Goal: Information Seeking & Learning: Understand process/instructions

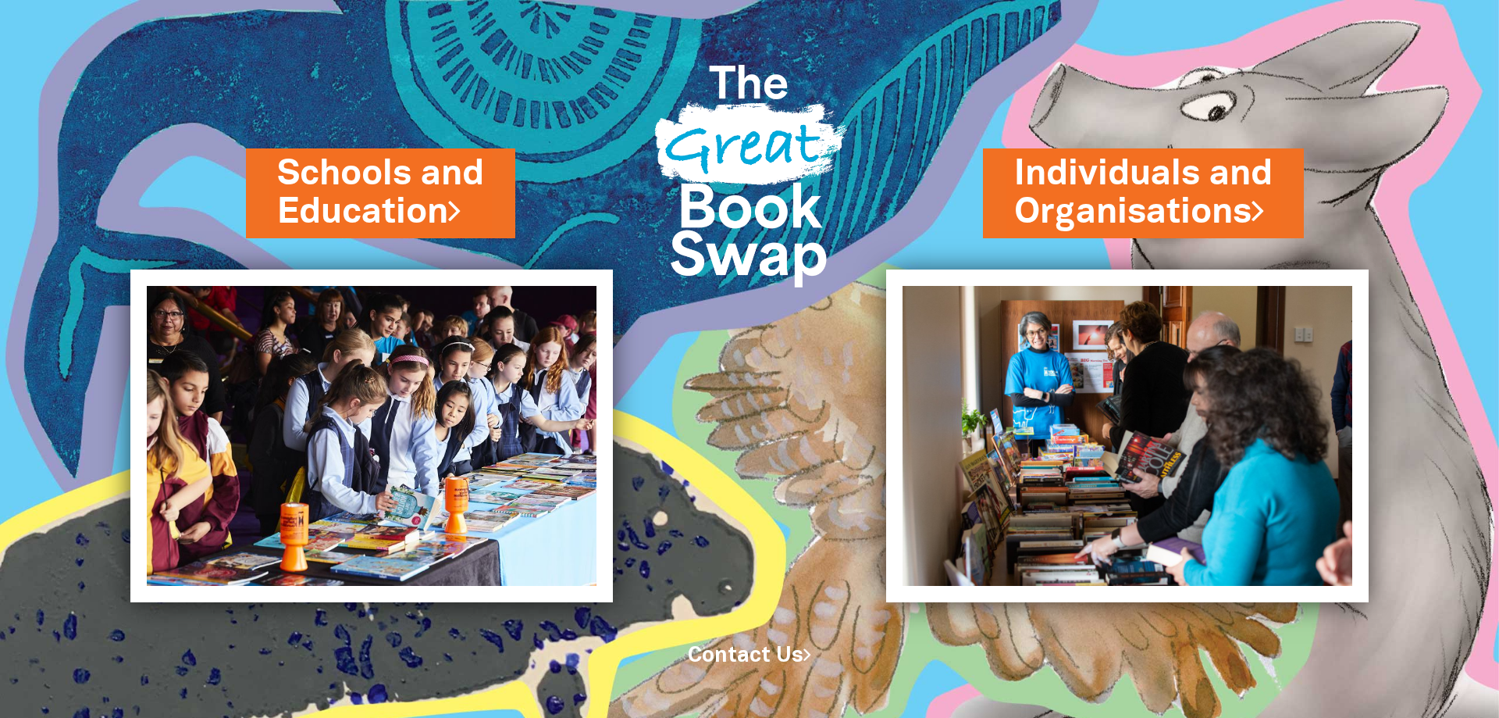
click at [398, 392] on img at bounding box center [371, 435] width 483 height 333
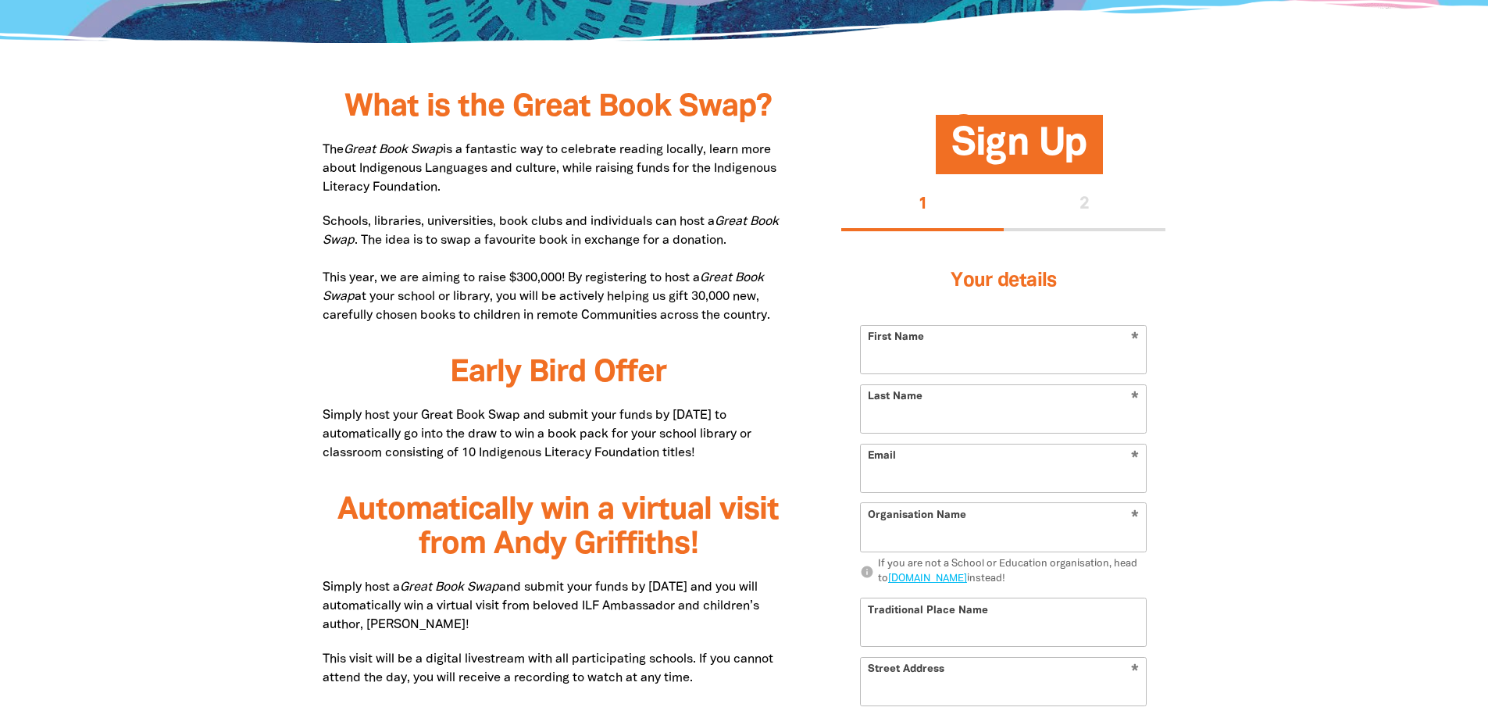
scroll to position [703, 0]
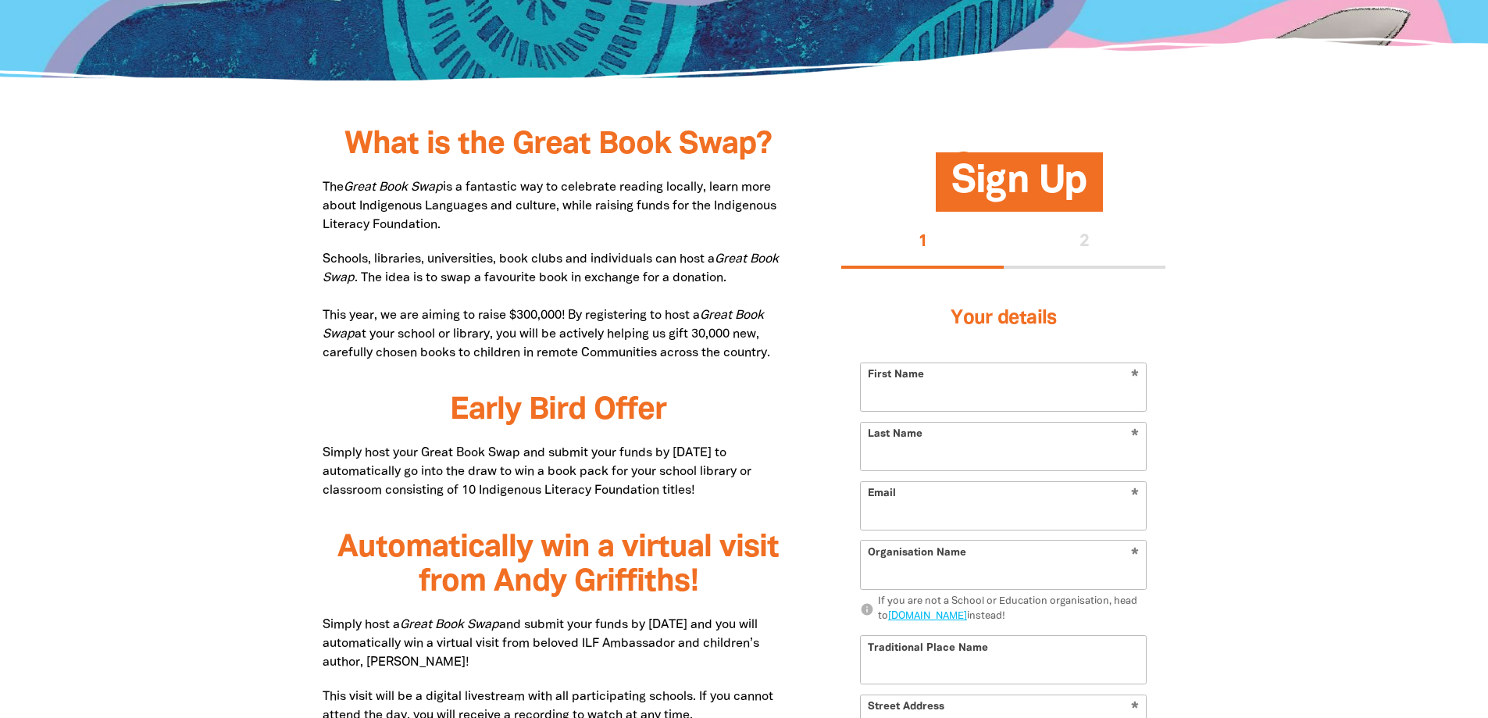
drag, startPoint x: 345, startPoint y: 194, endPoint x: 515, endPoint y: 232, distance: 173.7
click at [515, 232] on p "The Great Book Swap is a fantastic way to celebrate reading locally, learn more…" at bounding box center [559, 206] width 472 height 56
drag, startPoint x: 491, startPoint y: 223, endPoint x: 307, endPoint y: 187, distance: 187.9
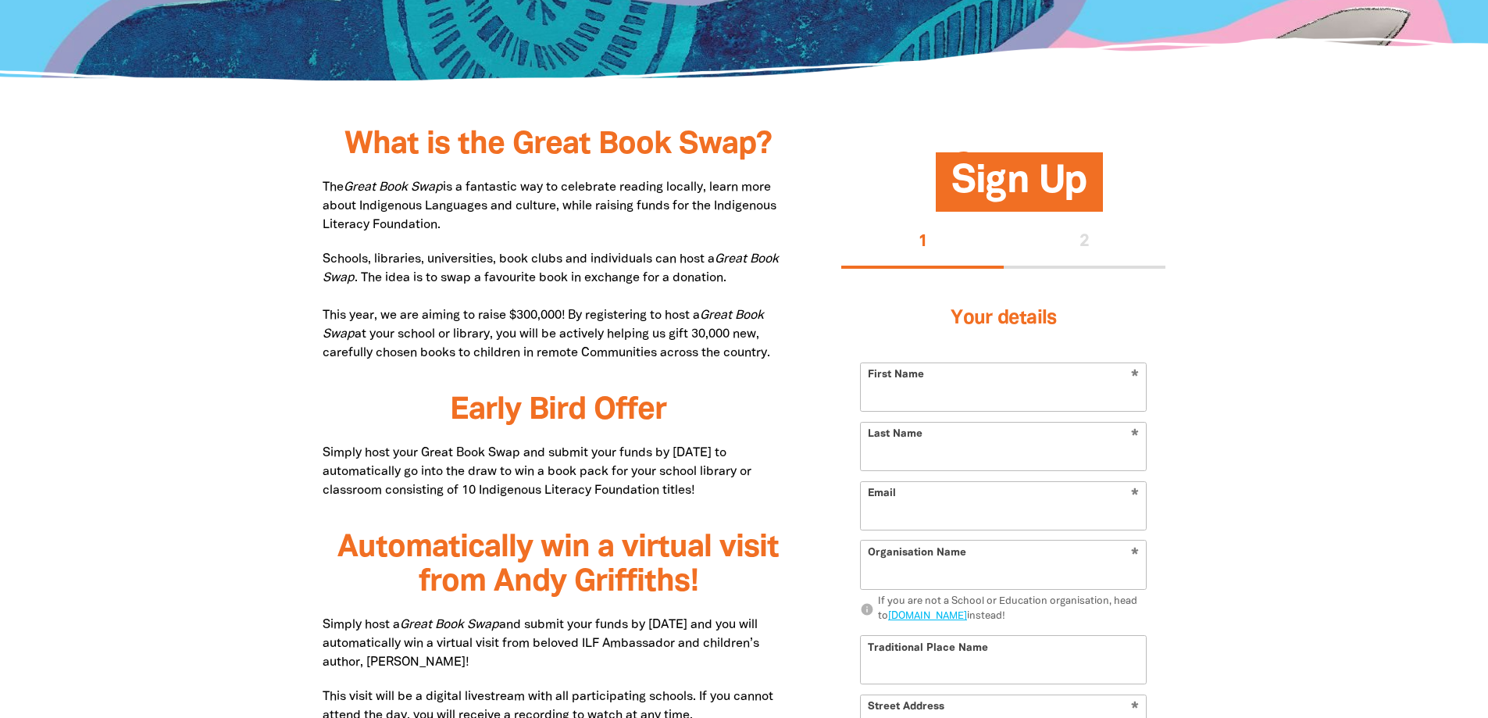
click at [501, 212] on p "The Great Book Swap is a fantastic way to celebrate reading locally, learn more…" at bounding box center [559, 206] width 472 height 56
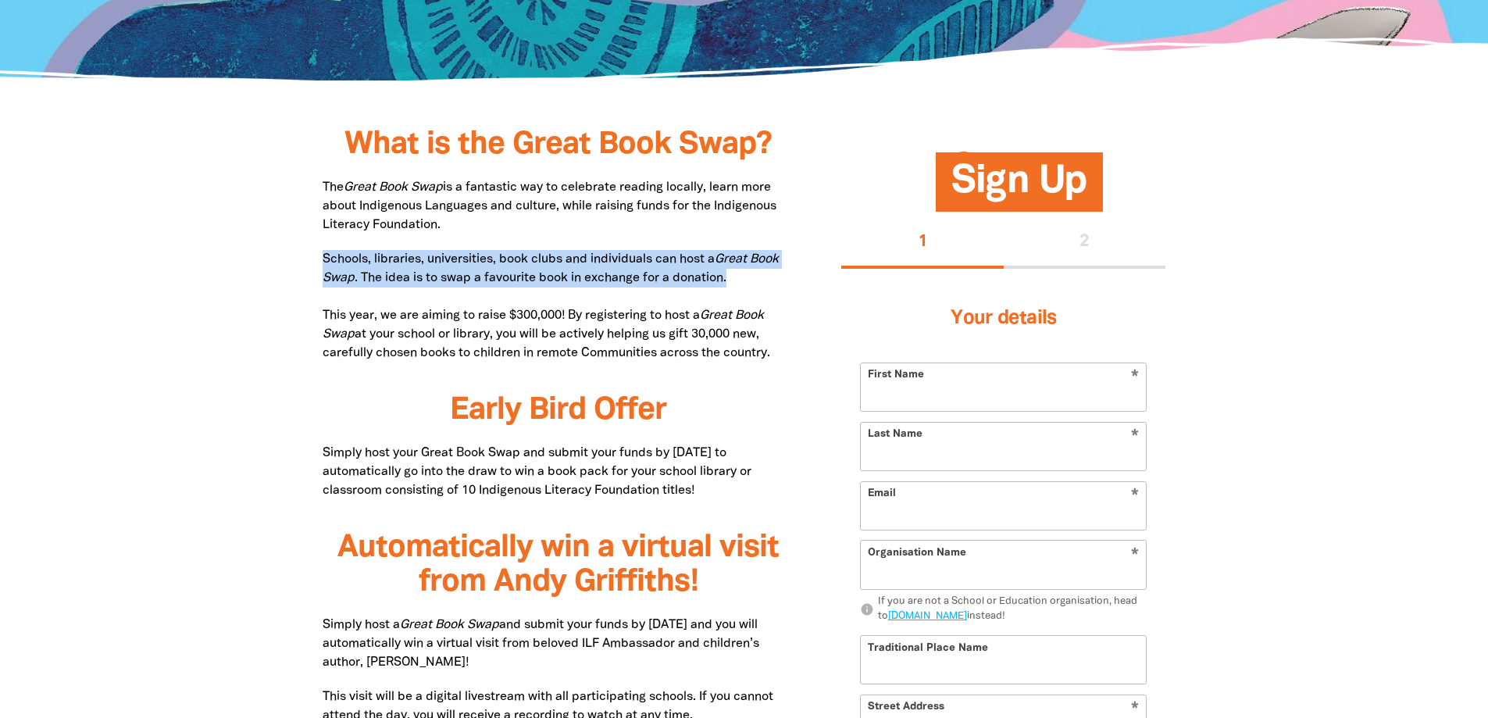
drag, startPoint x: 326, startPoint y: 255, endPoint x: 733, endPoint y: 279, distance: 408.4
click at [733, 279] on p "Schools, libraries, universities, book clubs and individuals can host a Great B…" at bounding box center [559, 306] width 472 height 112
drag, startPoint x: 323, startPoint y: 311, endPoint x: 793, endPoint y: 356, distance: 472.3
click at [793, 356] on p "Schools, libraries, universities, book clubs and individuals can host a Great B…" at bounding box center [559, 306] width 472 height 112
click at [792, 358] on p "Schools, libraries, universities, book clubs and individuals can host a Great B…" at bounding box center [559, 306] width 472 height 112
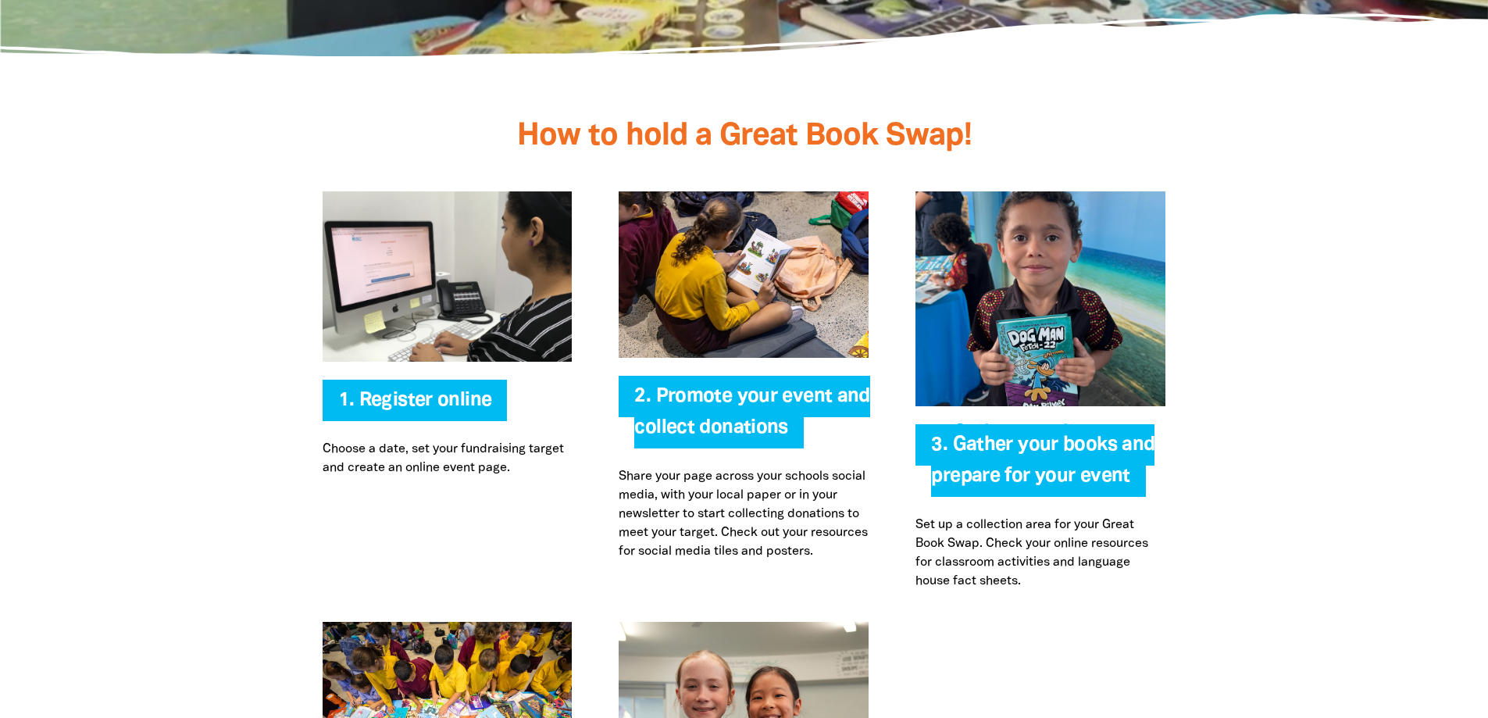
scroll to position [3358, 0]
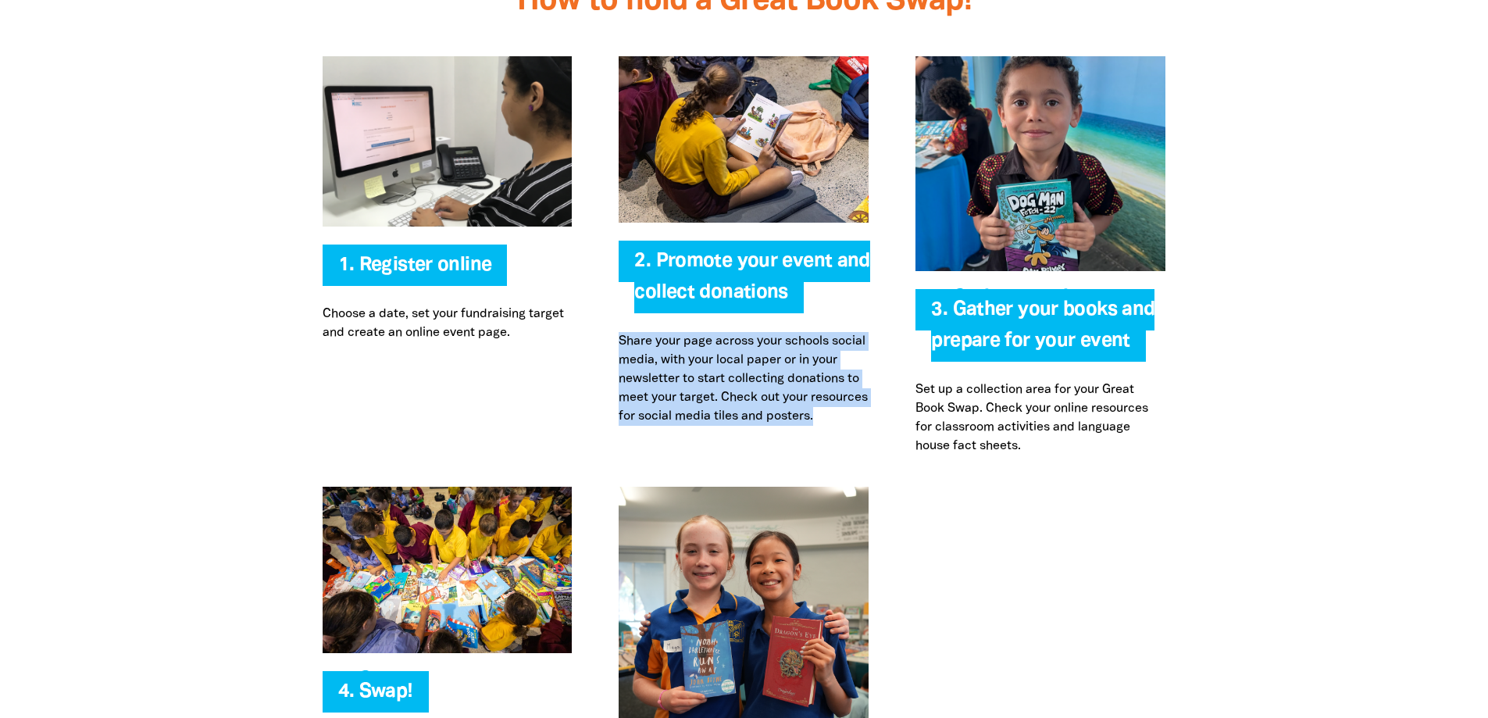
drag, startPoint x: 622, startPoint y: 340, endPoint x: 679, endPoint y: 444, distance: 118.9
click at [679, 444] on div "2. Promote your event and collect donations Share your page across your schools…" at bounding box center [743, 255] width 297 height 399
click at [685, 444] on div "2. Promote your event and collect donations Share your page across your schools…" at bounding box center [743, 255] width 297 height 399
drag, startPoint x: 672, startPoint y: 435, endPoint x: 621, endPoint y: 355, distance: 94.5
click at [621, 355] on p "Share your page across your schools social media, with your local paper or in y…" at bounding box center [744, 379] width 250 height 94
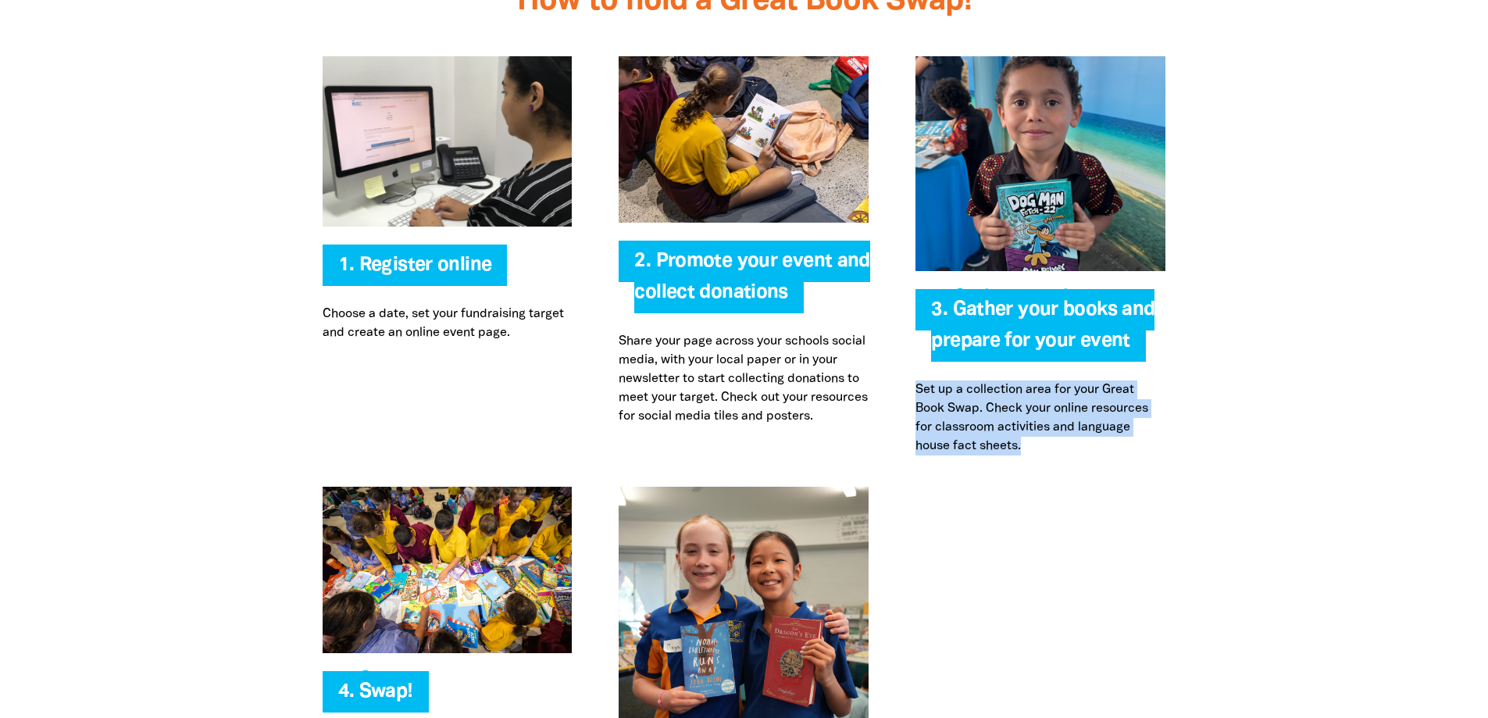
drag, startPoint x: 972, startPoint y: 433, endPoint x: 918, endPoint y: 380, distance: 76.8
click at [918, 380] on p "Set up a collection area for your Great Book Swap. Check your online resources …" at bounding box center [1040, 417] width 250 height 75
click at [982, 432] on p "Set up a collection area for your Great Book Swap. Check your online resources …" at bounding box center [1040, 417] width 250 height 75
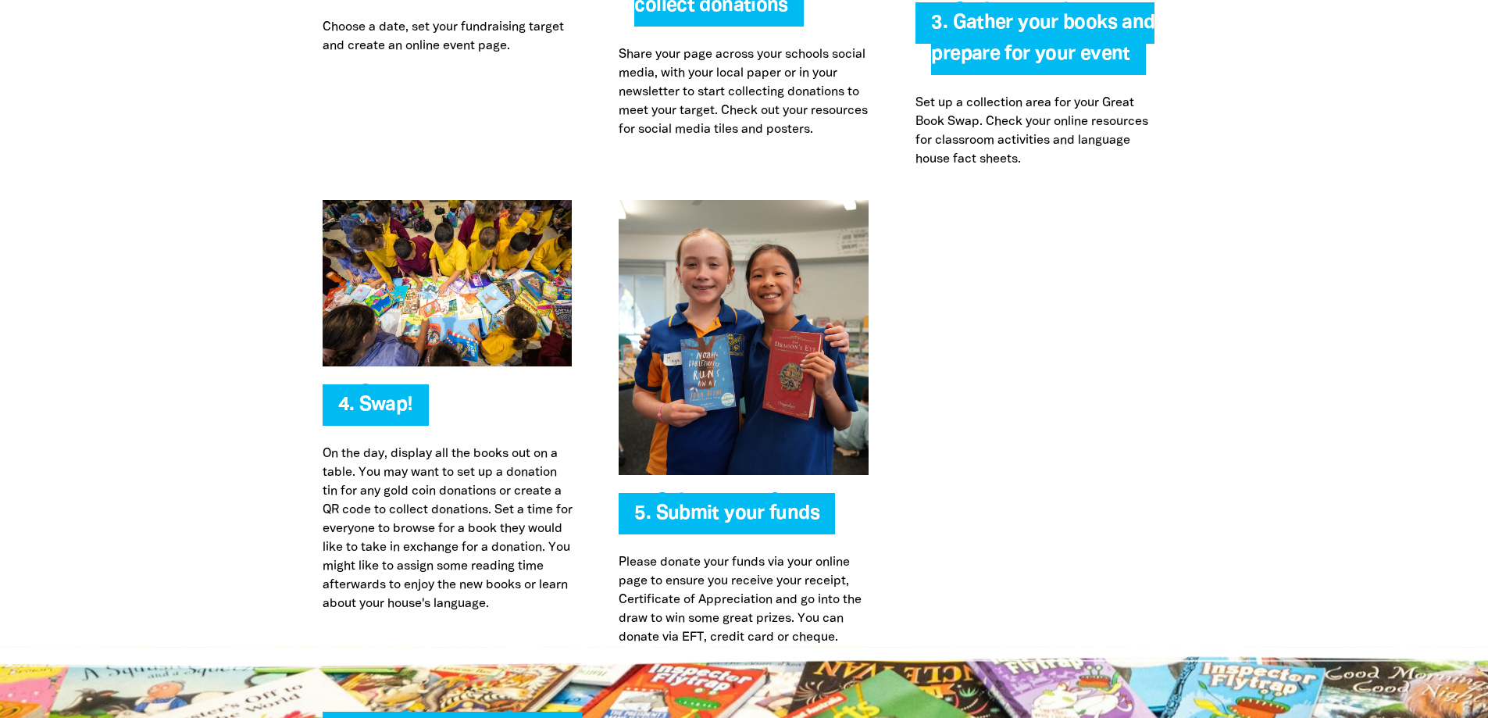
scroll to position [3670, 0]
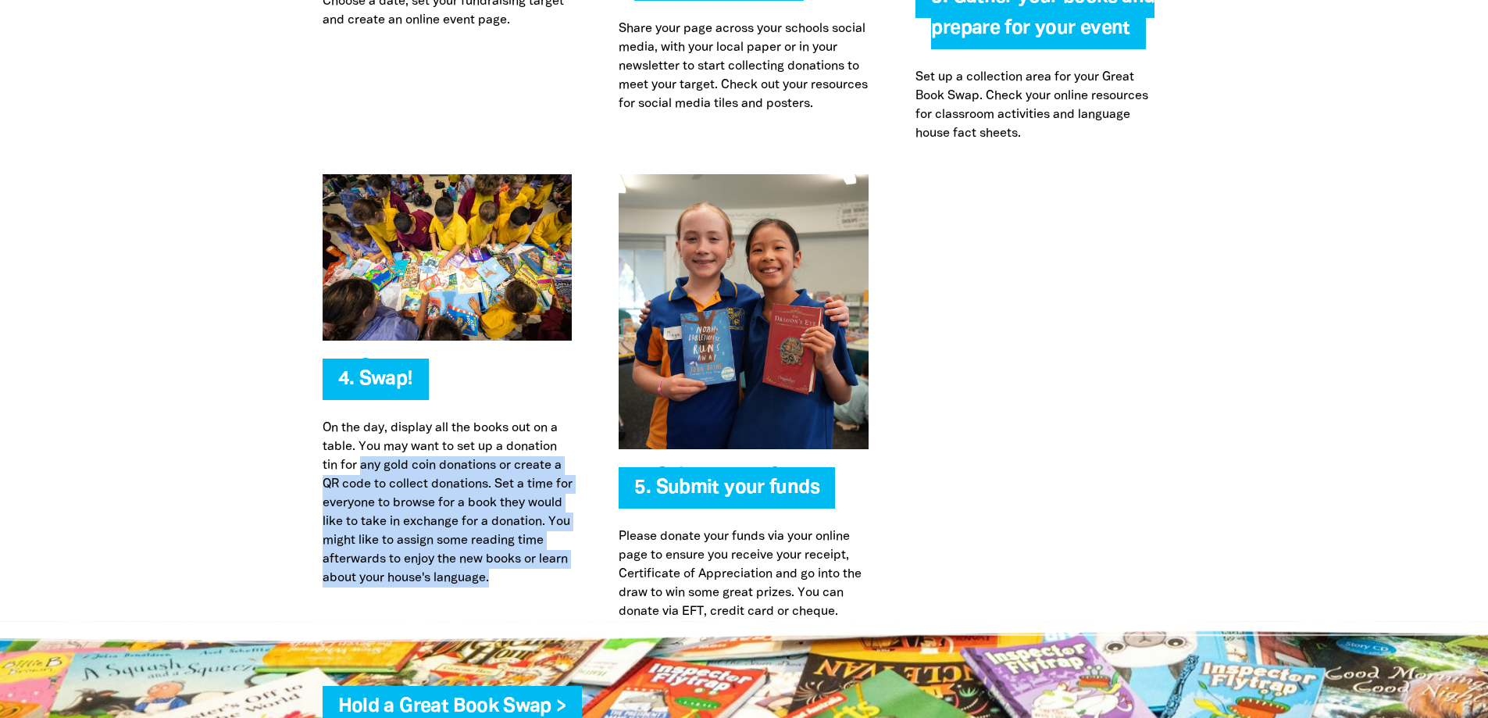
drag, startPoint x: 362, startPoint y: 467, endPoint x: 527, endPoint y: 608, distance: 217.1
click at [527, 608] on div "4. Swap! On the day, display all the books out on a table. You may want to set …" at bounding box center [447, 397] width 297 height 447
click at [365, 607] on div "4. Swap! On the day, display all the books out on a table. You may want to set …" at bounding box center [447, 397] width 297 height 447
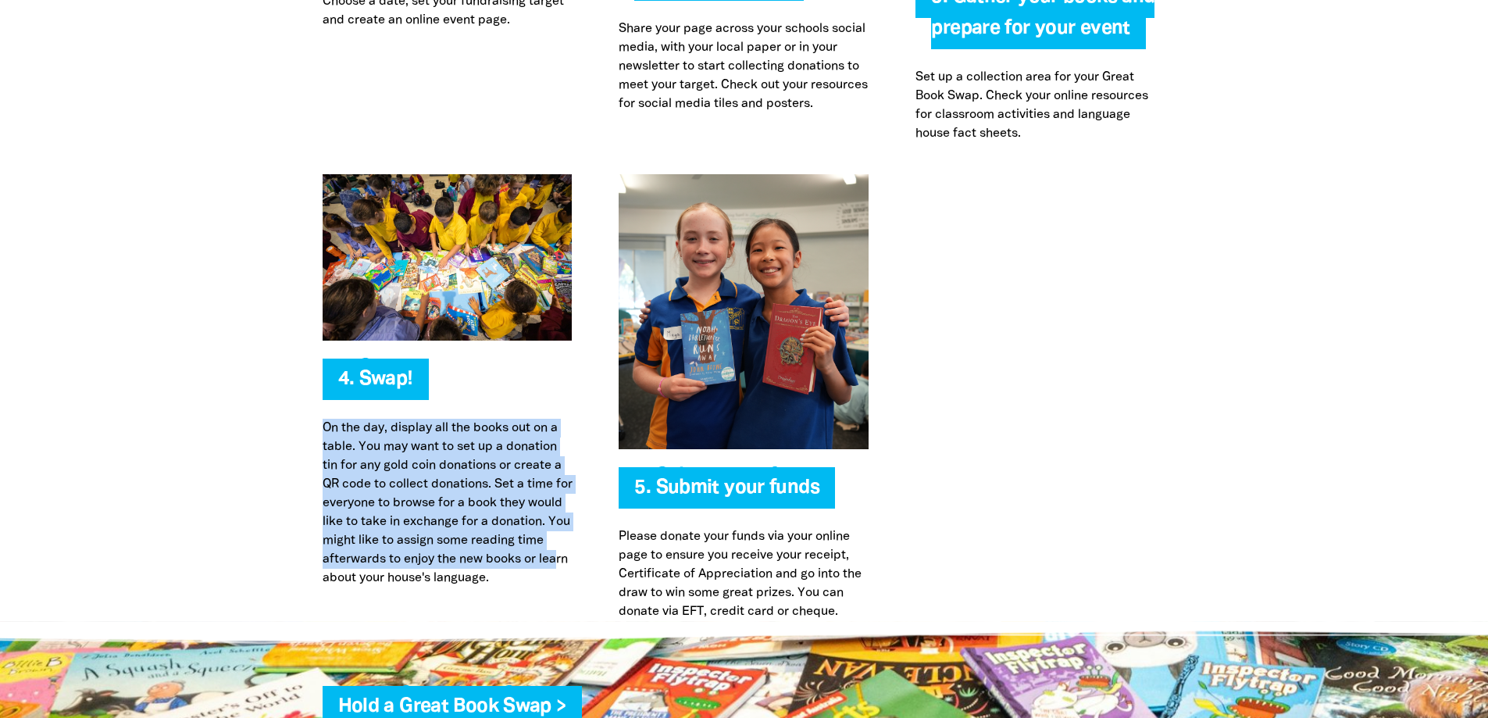
drag, startPoint x: 395, startPoint y: 587, endPoint x: 287, endPoint y: 434, distance: 187.6
click at [287, 434] on div "4. Swap! On the day, display all the books out on a table. You may want to set …" at bounding box center [744, 397] width 937 height 447
click at [415, 529] on p "On the day, display all the books out on a table. You may want to set up a dona…" at bounding box center [448, 503] width 250 height 169
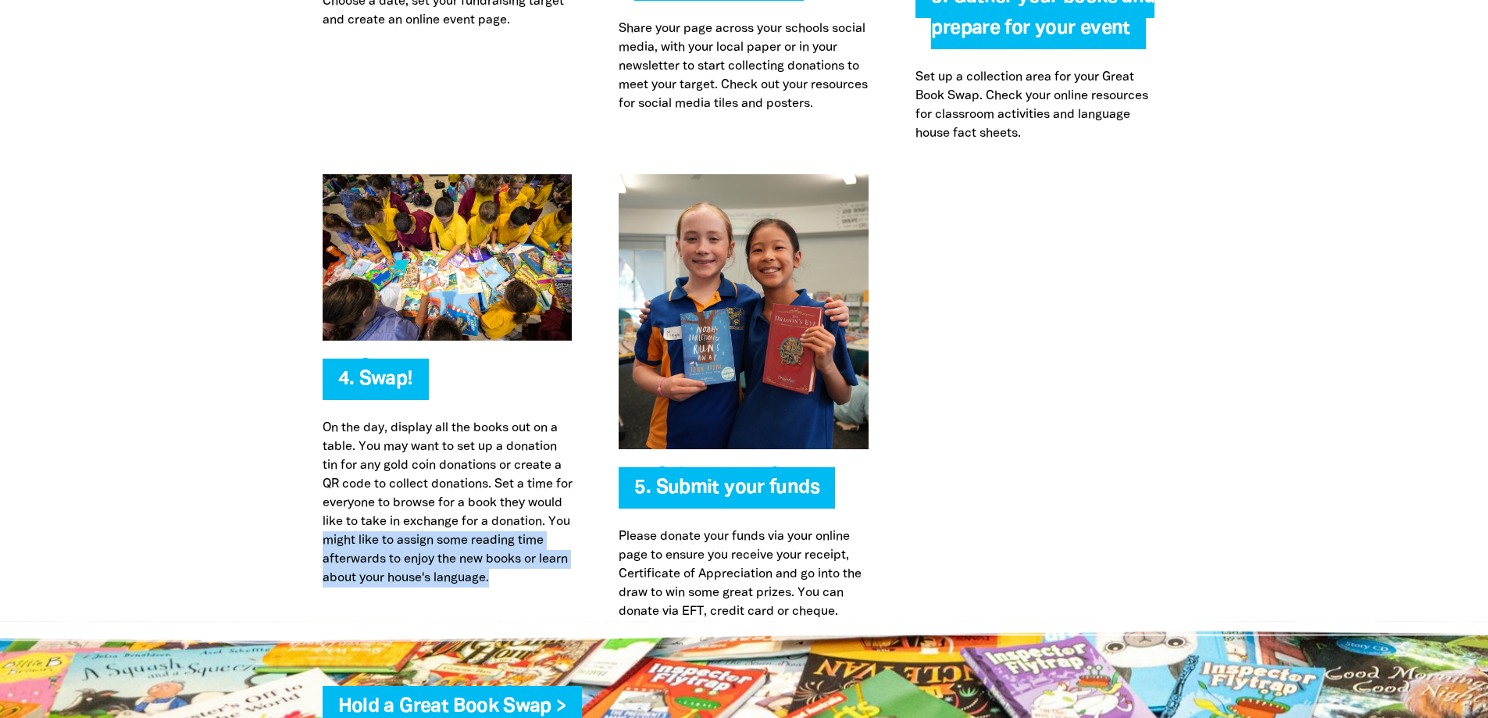
drag, startPoint x: 400, startPoint y: 537, endPoint x: 397, endPoint y: 594, distance: 56.3
click at [397, 587] on p "On the day, display all the books out on a table. You may want to set up a dona…" at bounding box center [448, 503] width 250 height 169
click at [380, 587] on p "On the day, display all the books out on a table. You may want to set up a dona…" at bounding box center [448, 503] width 250 height 169
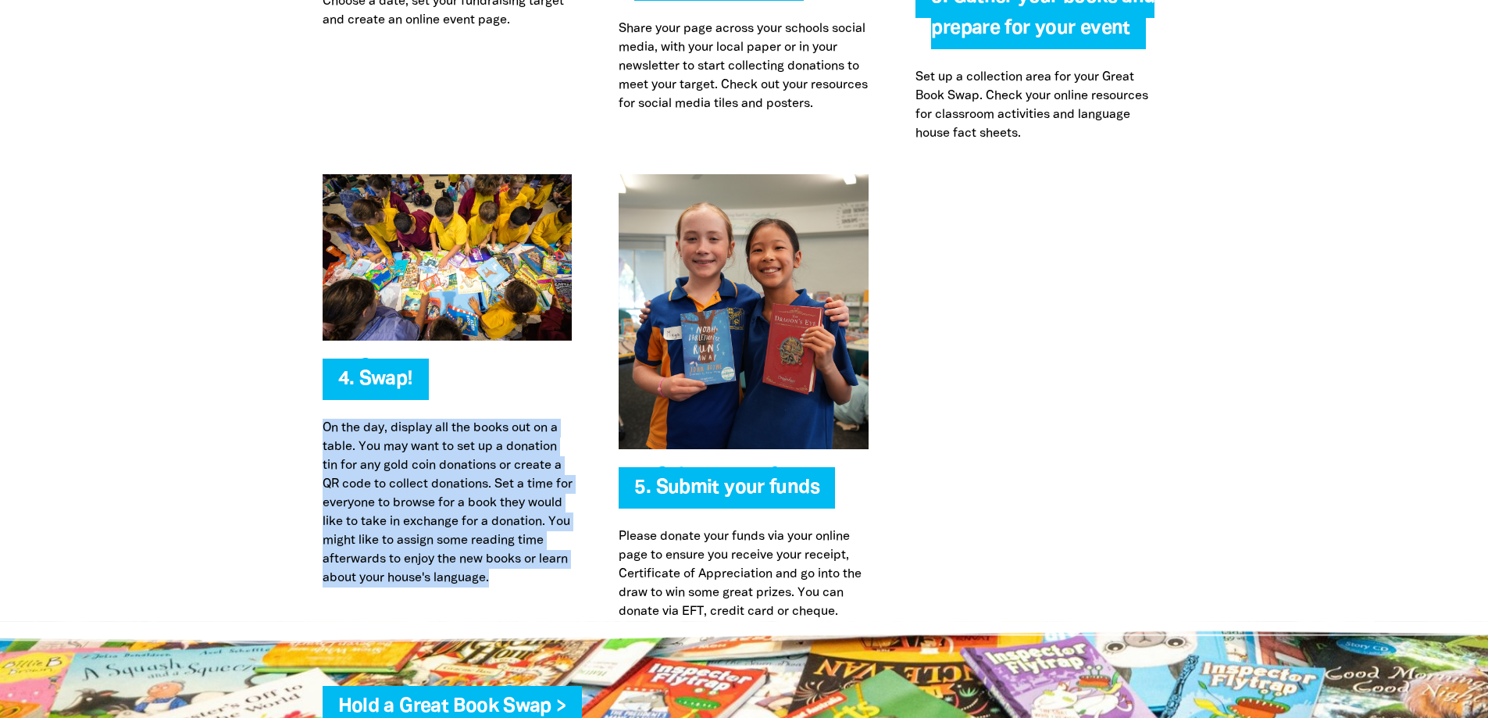
drag, startPoint x: 365, startPoint y: 589, endPoint x: 324, endPoint y: 424, distance: 169.7
click at [324, 424] on p "On the day, display all the books out on a table. You may want to set up a dona…" at bounding box center [448, 503] width 250 height 169
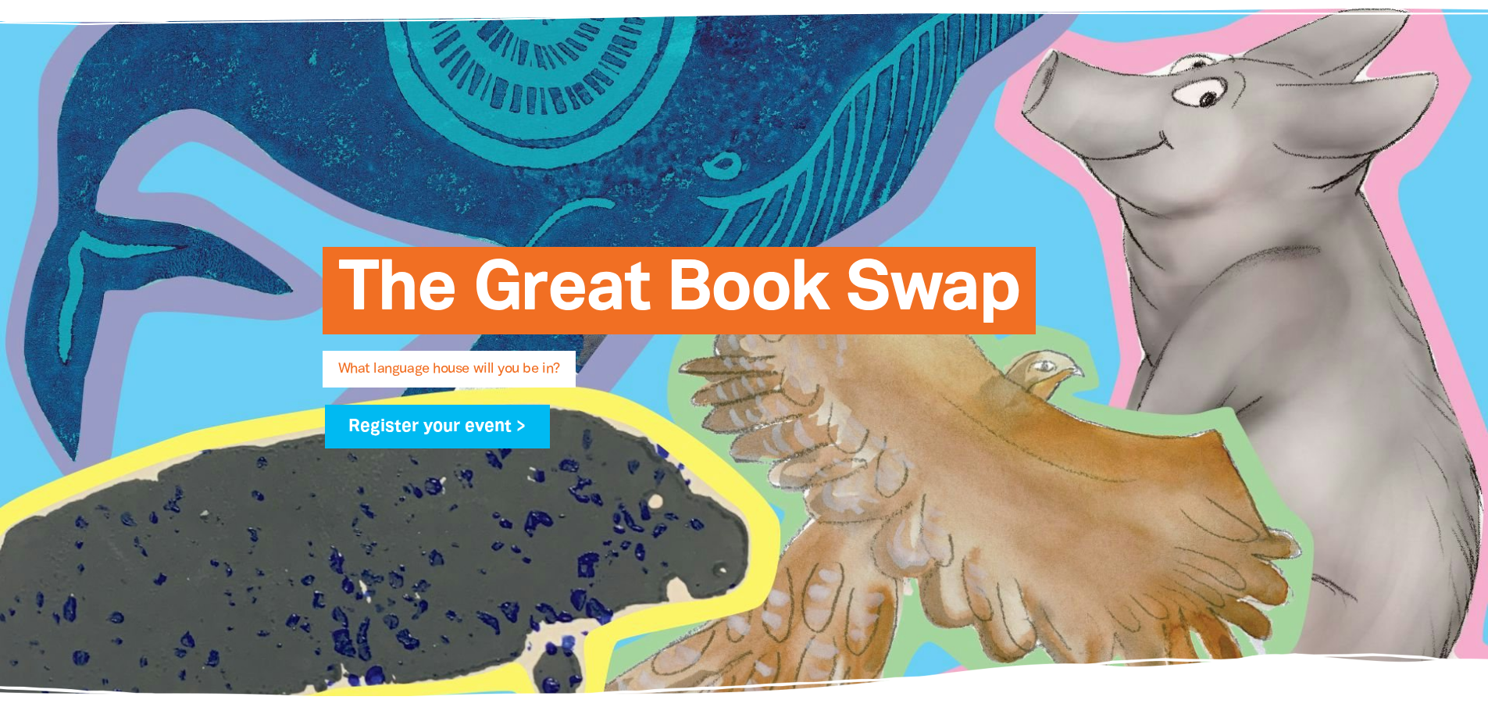
scroll to position [0, 0]
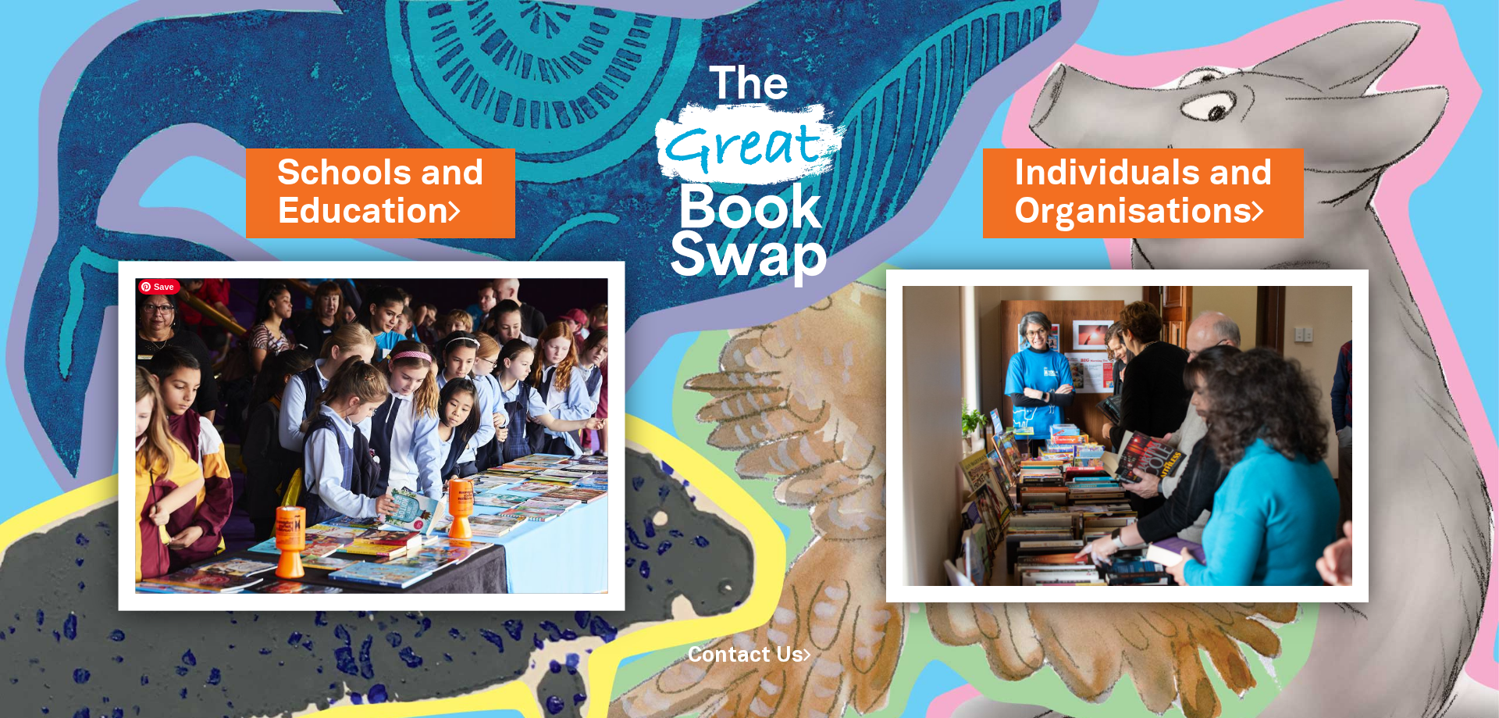
click at [567, 322] on img at bounding box center [372, 436] width 507 height 349
